Goal: Transaction & Acquisition: Download file/media

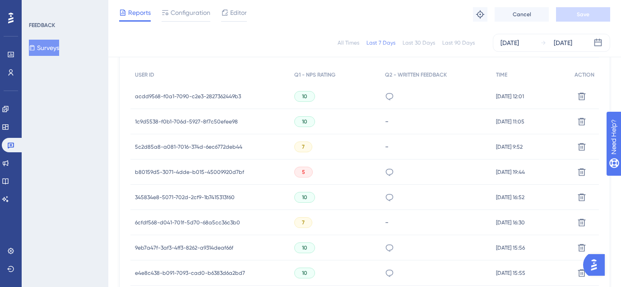
scroll to position [282, 0]
click at [148, 94] on span "acdd9568-f0a1-7090-c2e3-2827362449b3" at bounding box center [188, 95] width 106 height 7
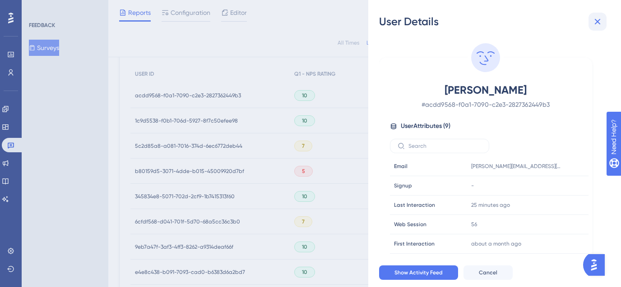
click at [596, 23] on icon at bounding box center [598, 22] width 6 height 6
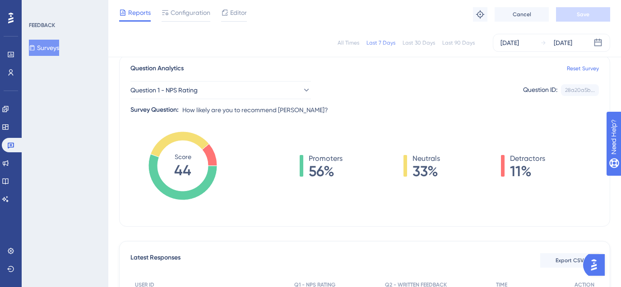
scroll to position [0, 0]
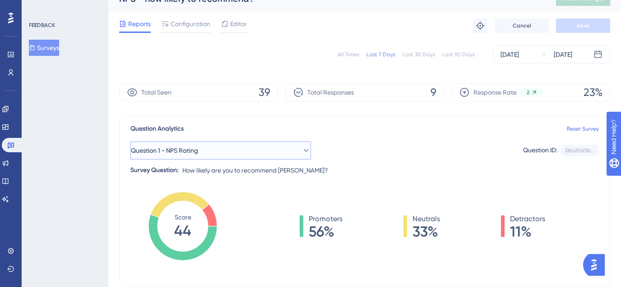
click at [293, 156] on button "Question 1 - NPS Rating" at bounding box center [220, 151] width 181 height 18
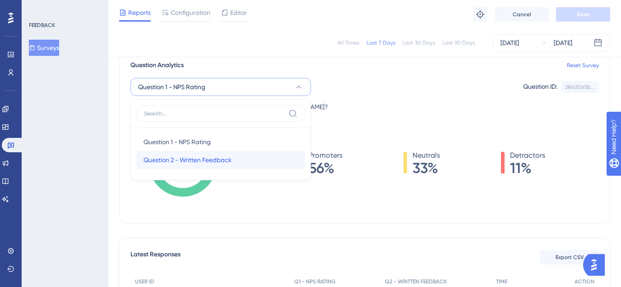
click at [220, 161] on span "Question 2 - Written Feedback" at bounding box center [188, 160] width 88 height 11
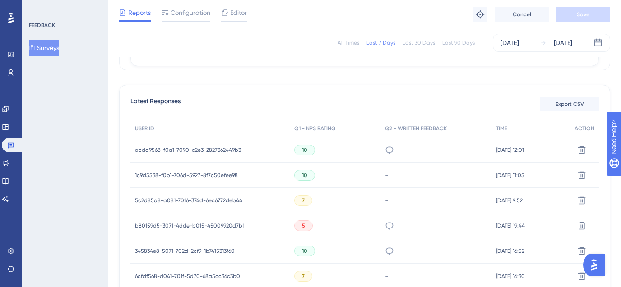
scroll to position [228, 0]
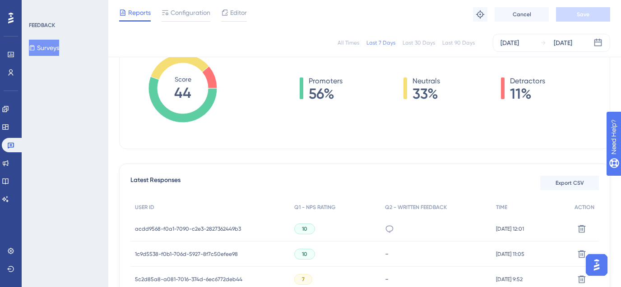
scroll to position [89, 0]
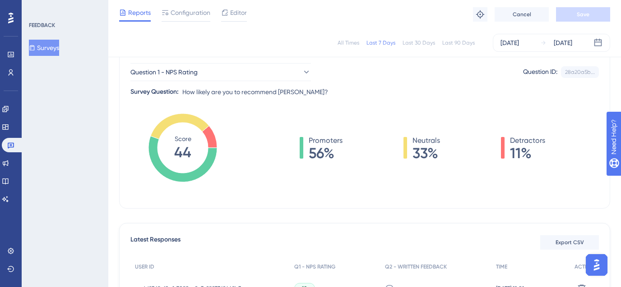
click at [419, 38] on div "All Times Last 7 Days Last 30 Days Last 90 Days Sep 27 2025 Oct 03 2025" at bounding box center [364, 43] width 491 height 18
click at [413, 45] on div "Last 30 Days" at bounding box center [419, 42] width 32 height 7
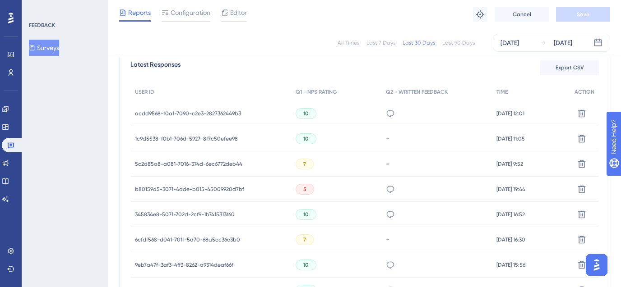
scroll to position [255, 0]
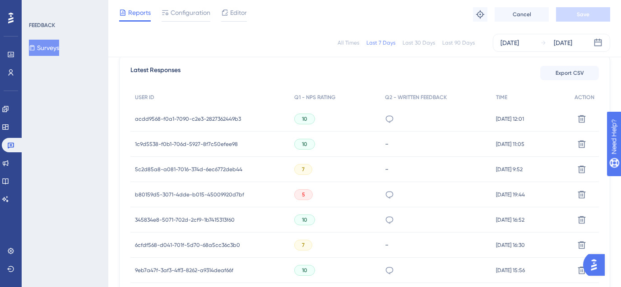
scroll to position [255, 0]
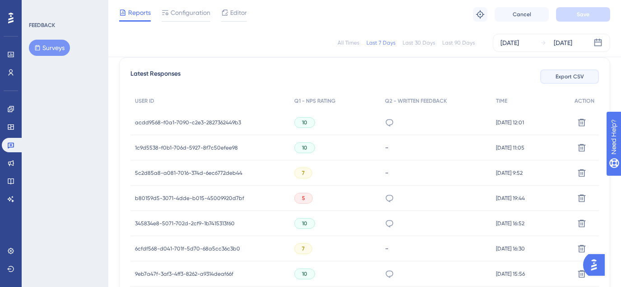
click at [582, 72] on button "Export CSV" at bounding box center [569, 76] width 59 height 14
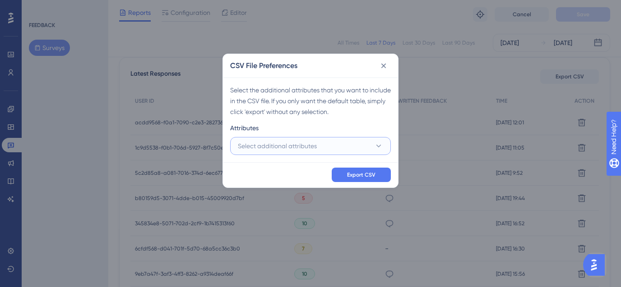
click at [272, 148] on span "Select additional attributes" at bounding box center [277, 146] width 79 height 11
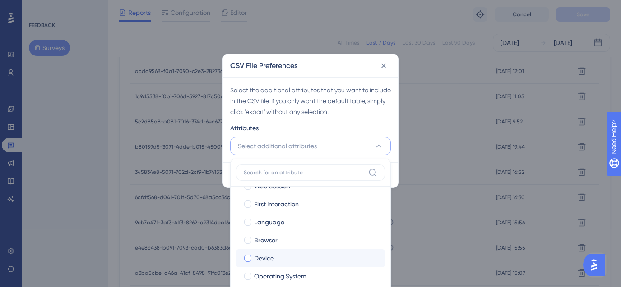
scroll to position [0, 0]
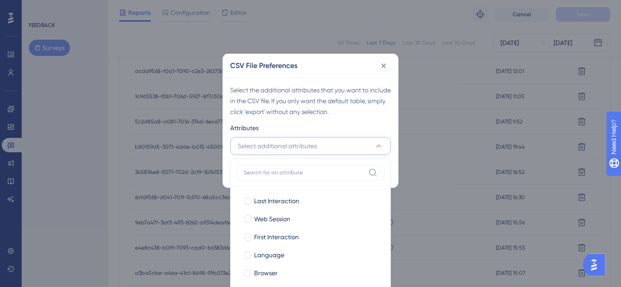
click at [373, 120] on div "Select the additional attributes that you want to include in the CSV file. If y…" at bounding box center [310, 120] width 175 height 85
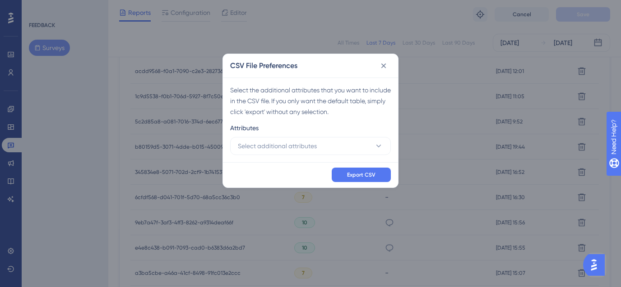
click at [352, 184] on div "Export CSV" at bounding box center [310, 174] width 175 height 25
click at [356, 174] on span "Export CSV" at bounding box center [361, 174] width 28 height 7
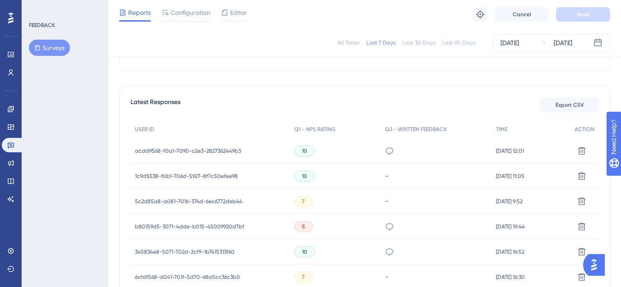
scroll to position [235, 0]
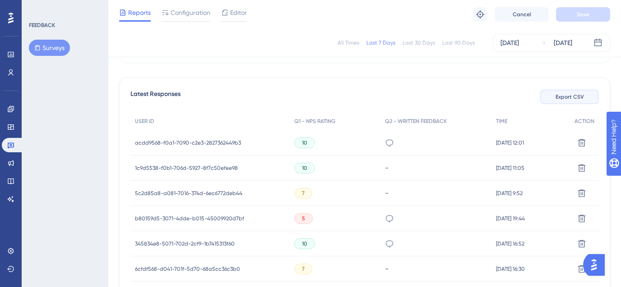
click at [564, 97] on span "Export CSV" at bounding box center [570, 96] width 28 height 7
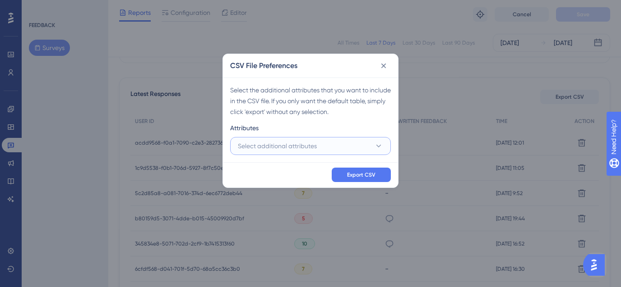
click at [273, 145] on span "Select additional attributes" at bounding box center [277, 146] width 79 height 11
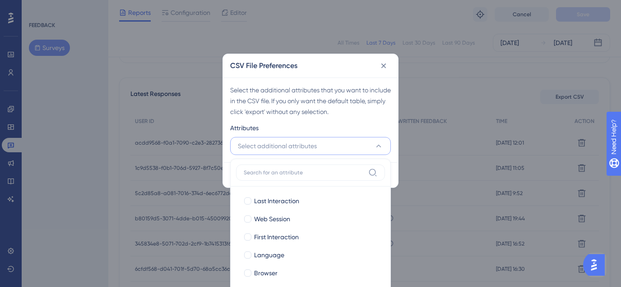
scroll to position [286, 0]
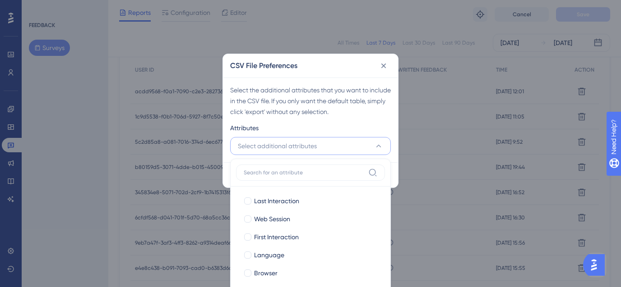
click at [312, 120] on div "Select the additional attributes that you want to include in the CSV file. If y…" at bounding box center [310, 120] width 175 height 85
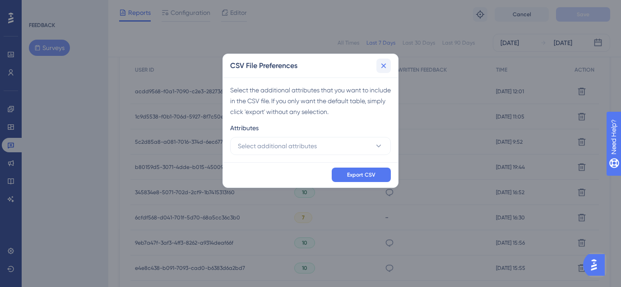
click at [384, 62] on icon at bounding box center [383, 65] width 9 height 9
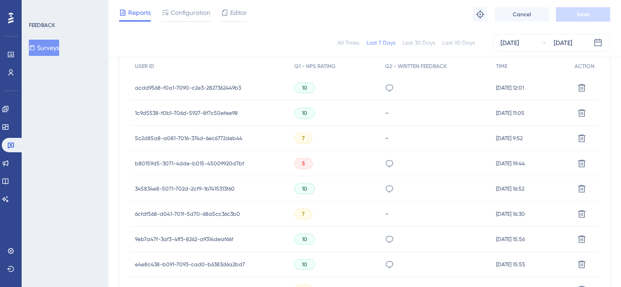
click at [411, 44] on div "Last 30 Days" at bounding box center [419, 42] width 32 height 7
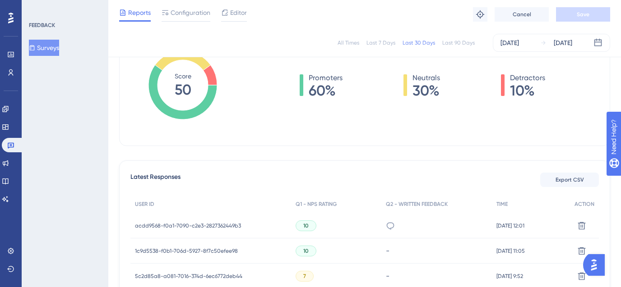
scroll to position [149, 0]
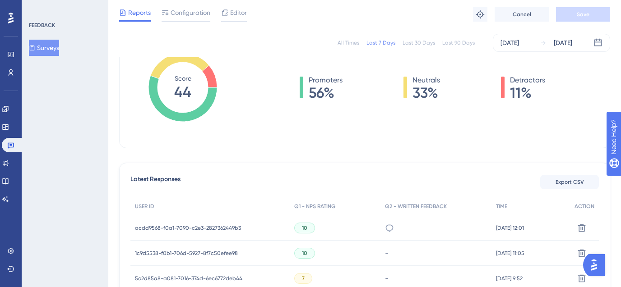
scroll to position [80, 0]
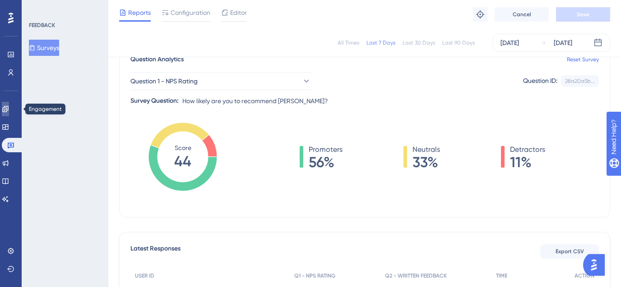
click at [9, 106] on icon at bounding box center [5, 109] width 7 height 7
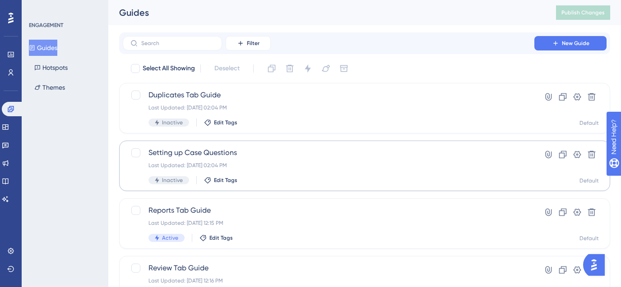
scroll to position [99, 0]
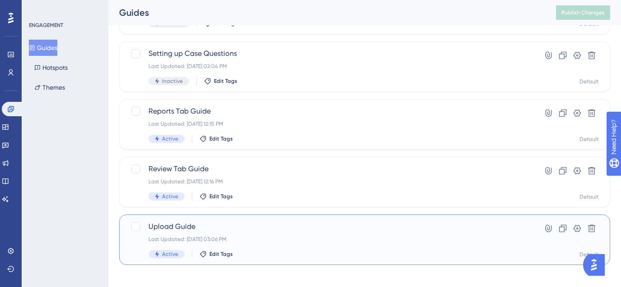
click at [271, 238] on div "Last Updated: Oct 02 2025, 03:06 PM" at bounding box center [328, 239] width 360 height 7
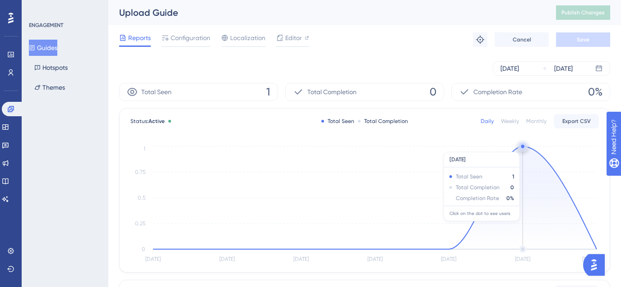
click at [523, 148] on circle at bounding box center [522, 146] width 3 height 3
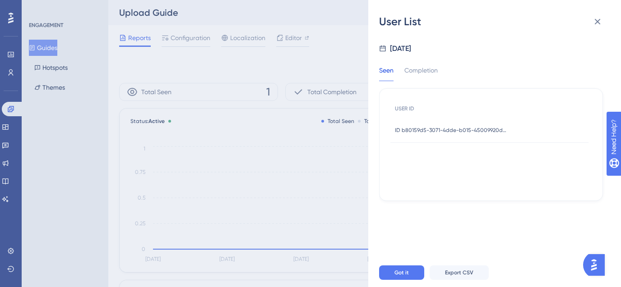
click at [430, 127] on span "ID b80159d5-3071-4dde-b015-45009920d7bf" at bounding box center [451, 130] width 113 height 7
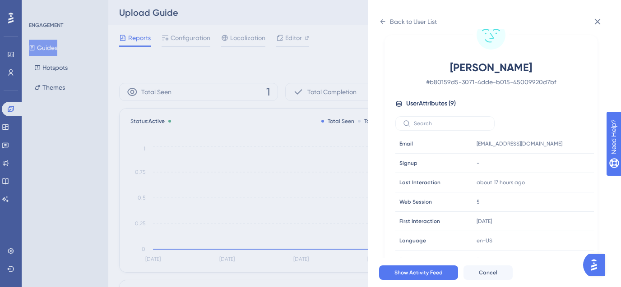
scroll to position [53, 0]
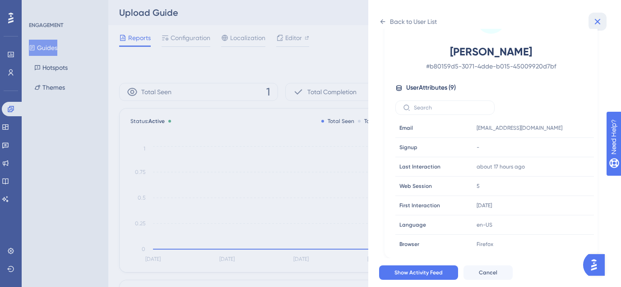
click at [595, 20] on icon at bounding box center [597, 21] width 11 height 11
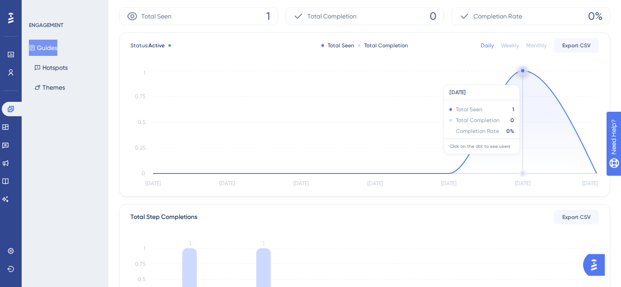
scroll to position [0, 0]
